Goal: Complete application form

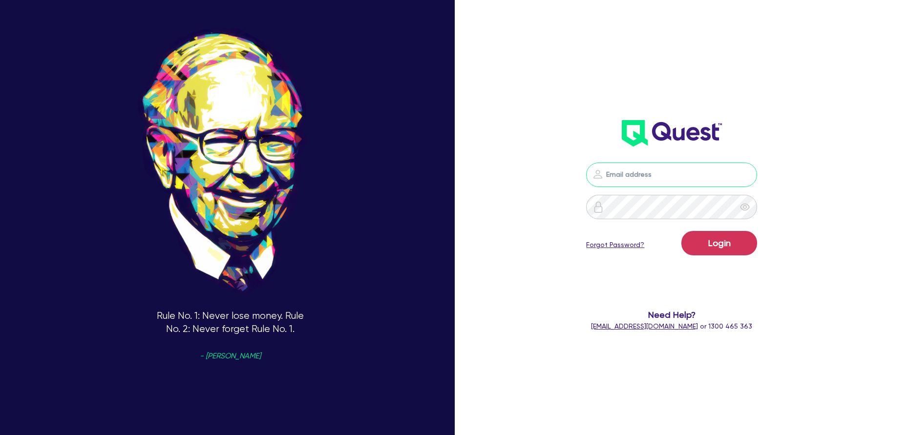
type input "[PERSON_NAME][EMAIL_ADDRESS][PERSON_NAME][DOMAIN_NAME]"
click at [719, 244] on button "Login" at bounding box center [720, 243] width 76 height 24
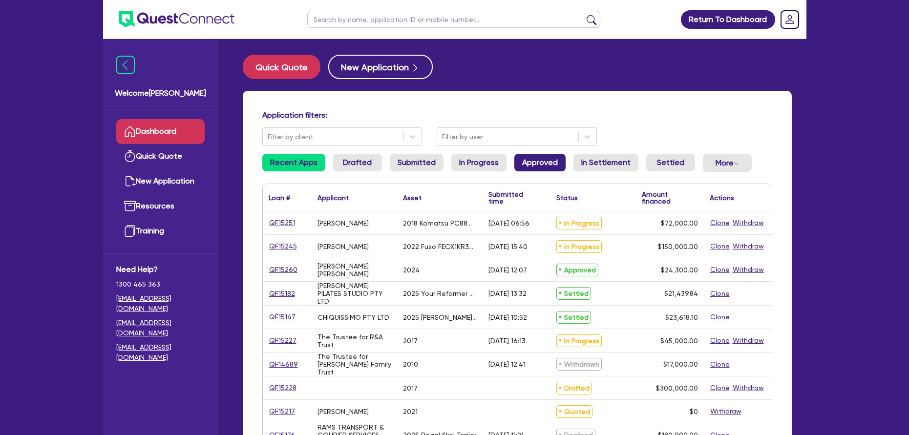
click at [543, 161] on link "Approved" at bounding box center [540, 163] width 51 height 18
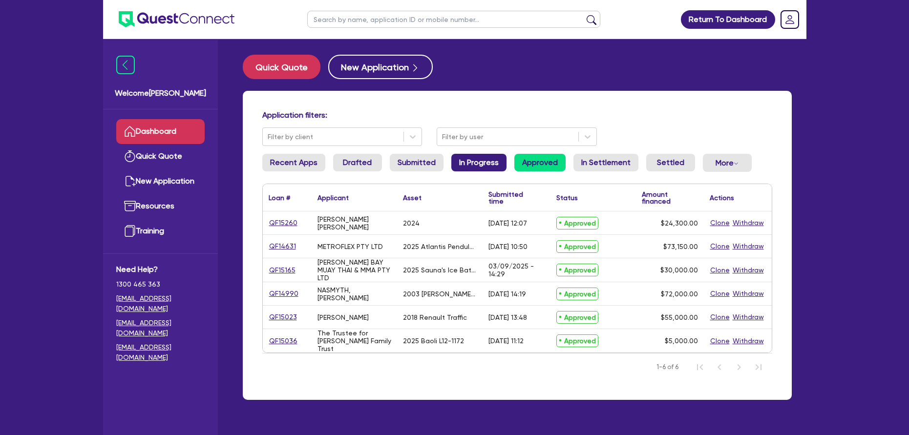
click at [465, 160] on link "In Progress" at bounding box center [479, 163] width 55 height 18
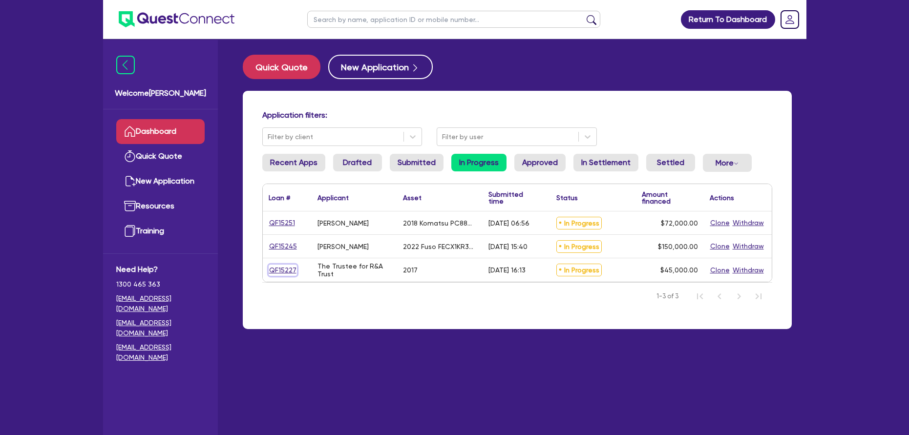
click at [281, 268] on link "QF15227" at bounding box center [283, 270] width 28 height 11
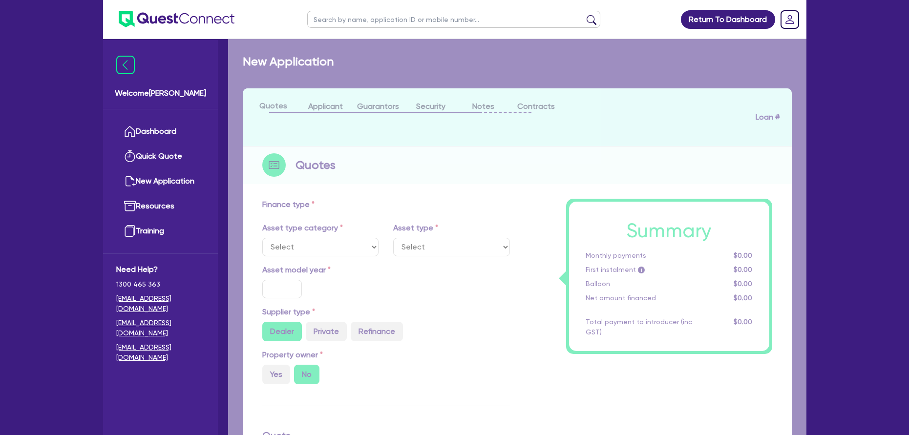
select select "CARS_AND_LIGHT_TRUCKS"
type input "2017"
radio input "true"
type input "45,000"
type input "10"
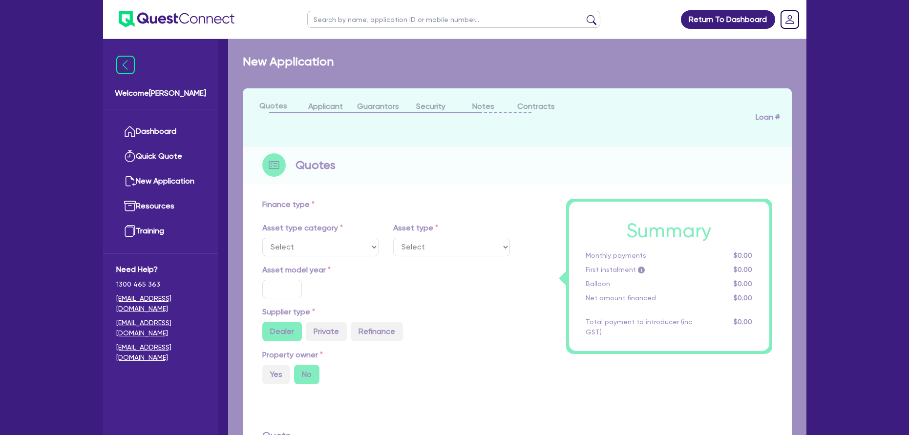
type input "4,500"
type input "17.95"
select select "VANS_AND_UTES"
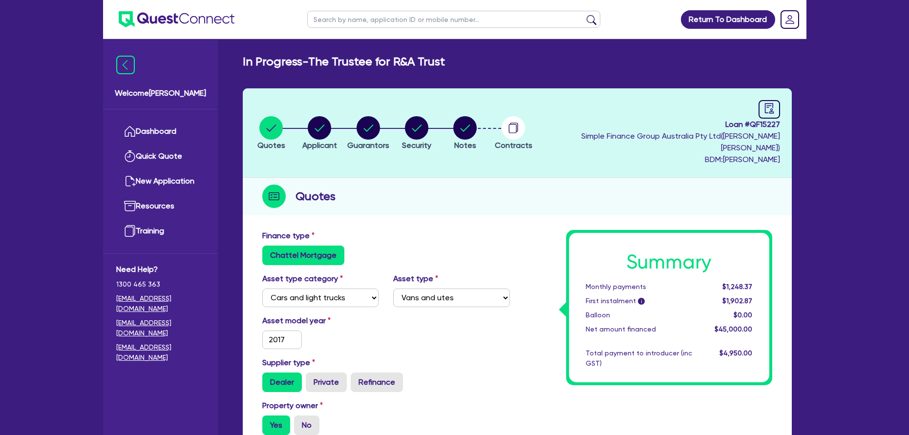
click at [489, 122] on li "Notes" at bounding box center [465, 133] width 48 height 34
click at [477, 120] on circle "button" at bounding box center [465, 127] width 23 height 23
select select "Quest Finance - Own Book"
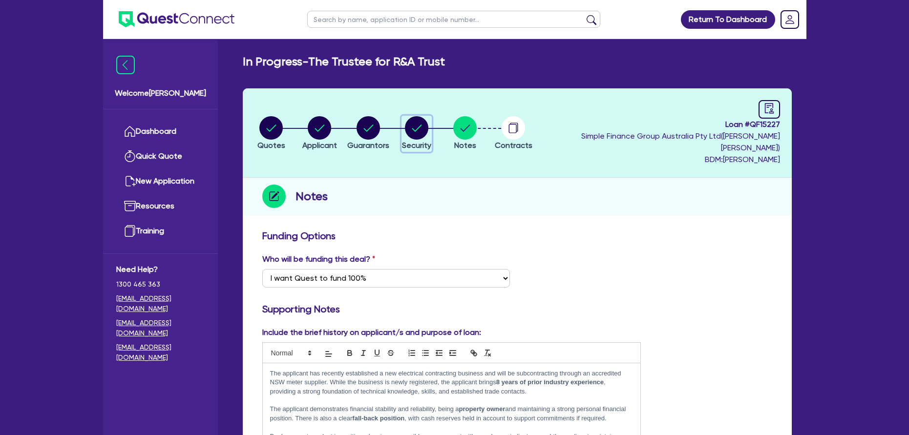
click at [429, 124] on circle "button" at bounding box center [416, 127] width 23 height 23
select select "CARS_AND_LIGHT_TRUCKS"
select select "VANS_AND_UTES"
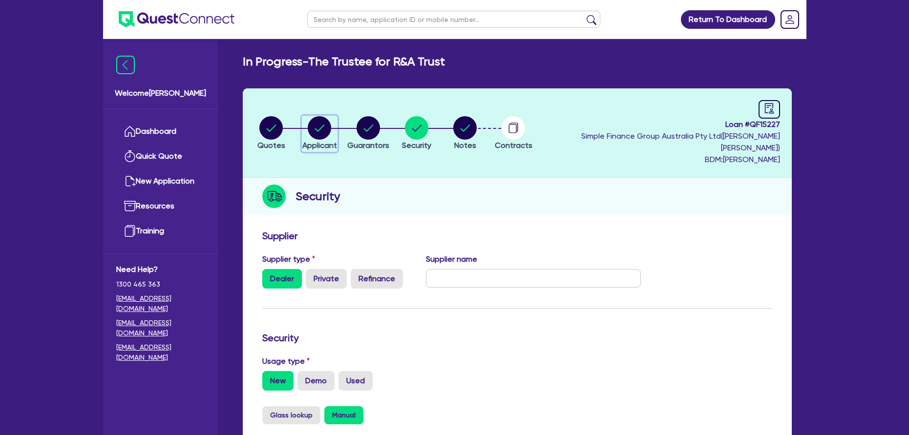
click at [337, 141] on span "Applicant" at bounding box center [320, 145] width 35 height 9
select select "TRUST"
select select "COMPANY"
select select "BUILDING_CONSTRUCTION"
select select "TRADES_SERVICES_BUSINESSES_GOVERNMENT"
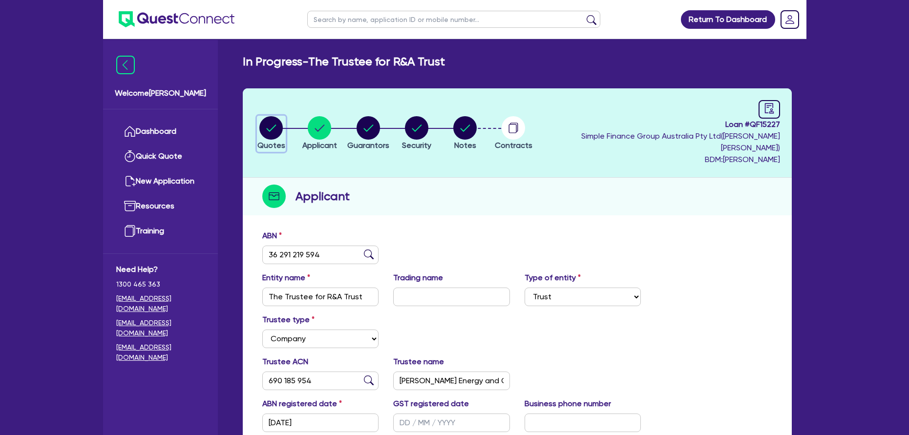
click at [282, 125] on circle "button" at bounding box center [271, 127] width 23 height 23
select select "CARS_AND_LIGHT_TRUCKS"
select select "VANS_AND_UTES"
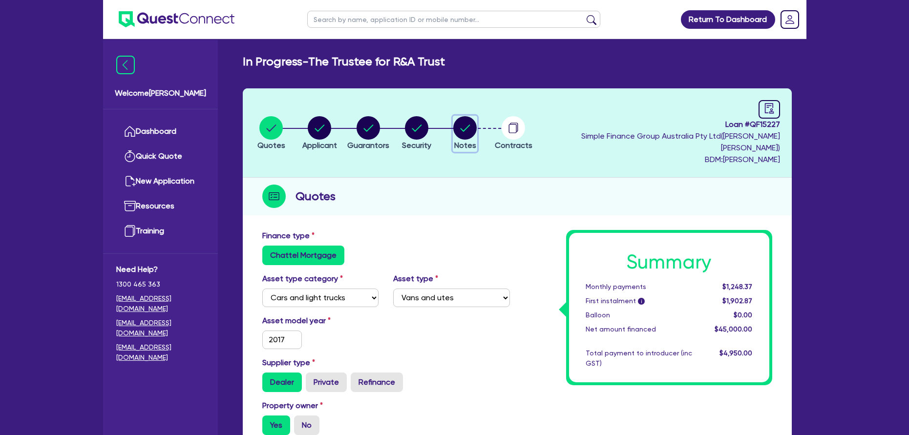
click at [477, 132] on icon "button" at bounding box center [465, 127] width 23 height 23
select select "Quest Finance - Own Book"
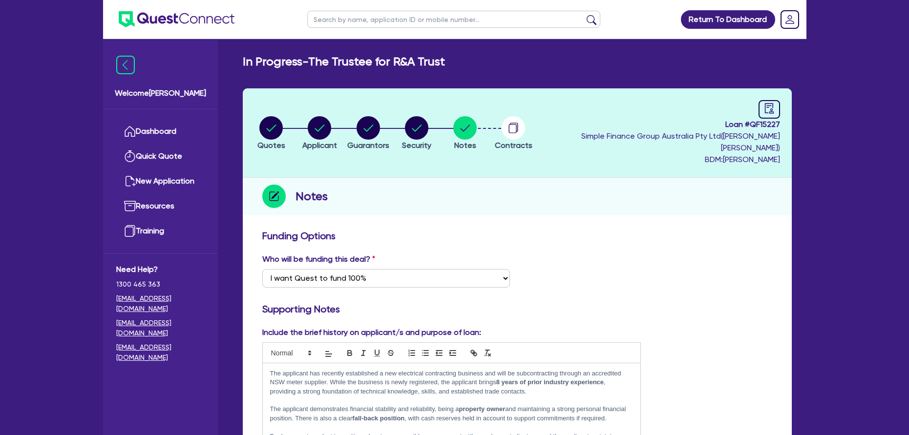
click at [344, 130] on li "Applicant" at bounding box center [320, 133] width 48 height 34
click at [321, 124] on circle "button" at bounding box center [319, 127] width 23 height 23
select select "TRUST"
select select "COMPANY"
select select "BUILDING_CONSTRUCTION"
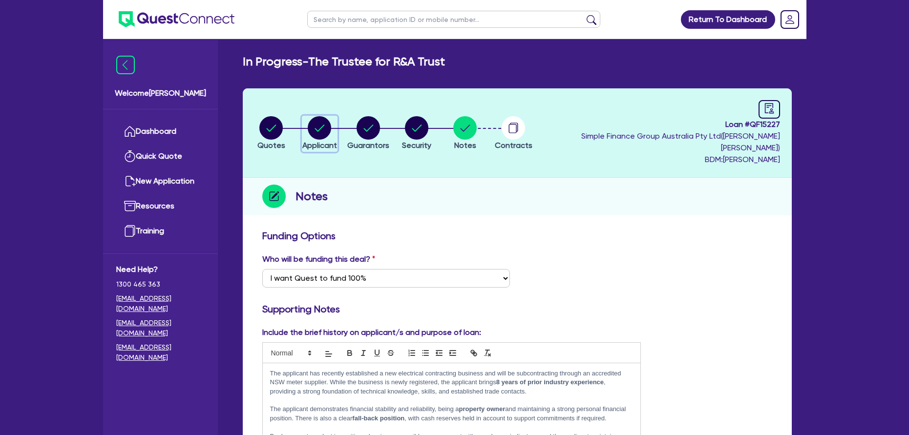
select select "TRADES_SERVICES_BUSINESSES_GOVERNMENT"
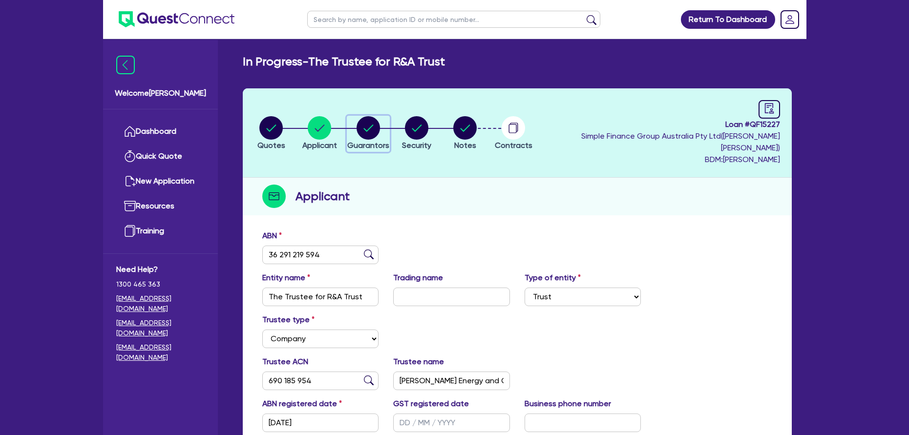
click at [375, 129] on circle "button" at bounding box center [368, 127] width 23 height 23
select select "MR"
select select "SA"
select select "MARRIED"
select select "PROPERTY"
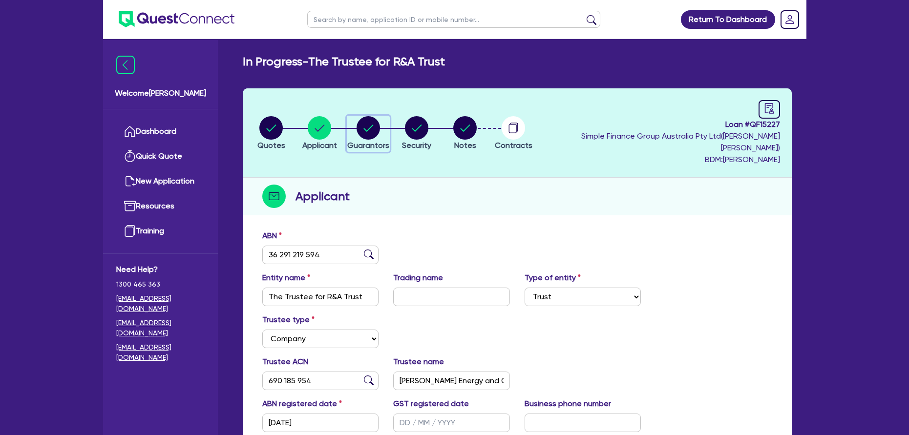
select select "CASH"
select select "VEHICLE"
select select "OTHER"
select select "HOUSEHOLD_PERSONAL"
select select "OTHER"
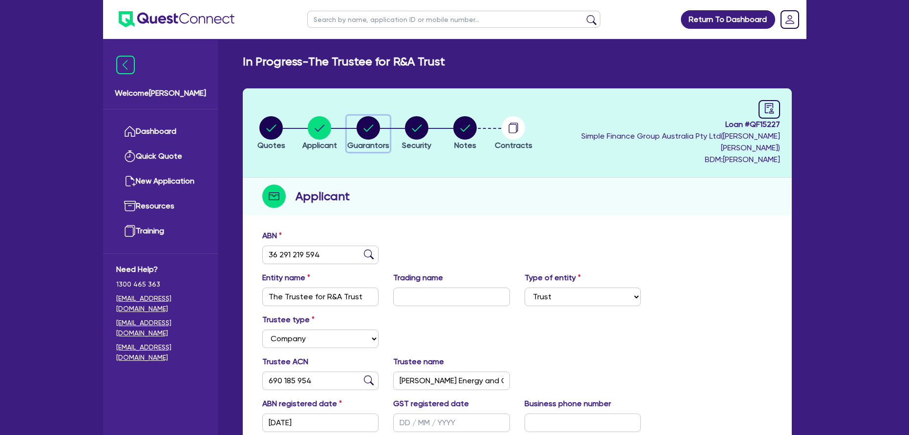
select select "OTHER"
select select "MORTGAGE"
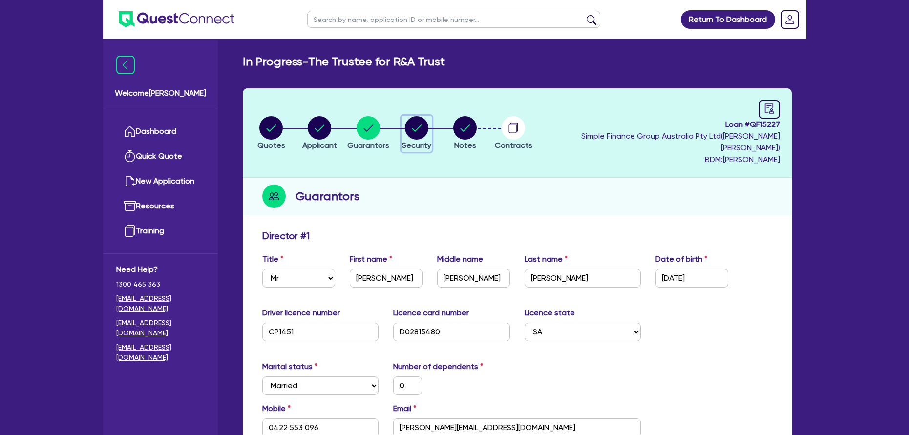
click at [429, 133] on icon "button" at bounding box center [416, 127] width 23 height 23
select select "CARS_AND_LIGHT_TRUCKS"
select select "VANS_AND_UTES"
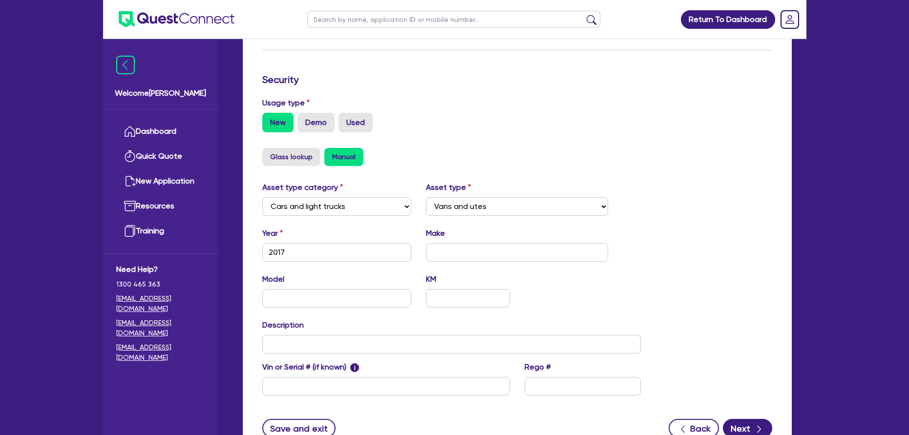
scroll to position [328, 0]
